Goal: Task Accomplishment & Management: Manage account settings

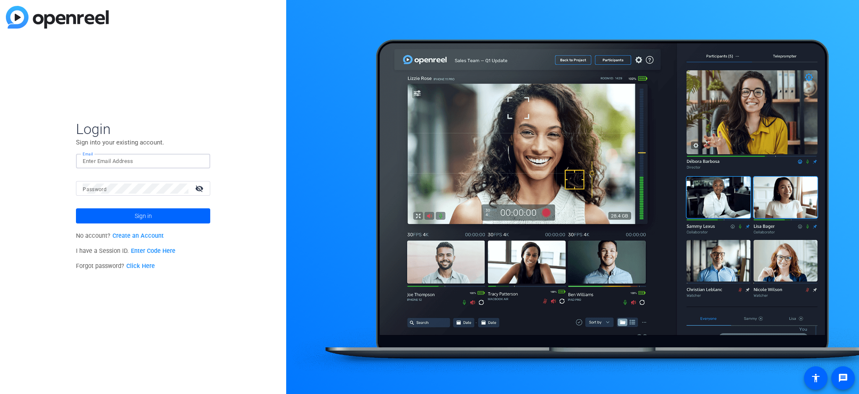
click at [119, 162] on input "Email" at bounding box center [143, 161] width 121 height 10
type input "jainpar@amazon.com"
click at [222, 114] on div "Login Sign into your existing account. Email jainpar@amazon.com Password visibi…" at bounding box center [143, 197] width 286 height 394
click at [177, 214] on span at bounding box center [143, 216] width 134 height 20
